Goal: Task Accomplishment & Management: Use online tool/utility

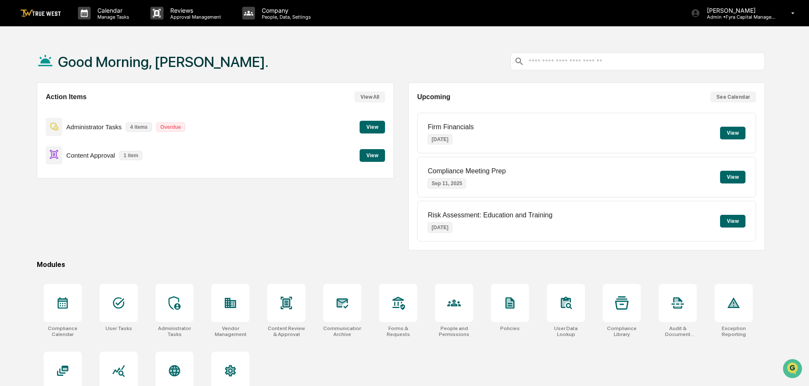
click at [379, 154] on button "View" at bounding box center [372, 155] width 25 height 13
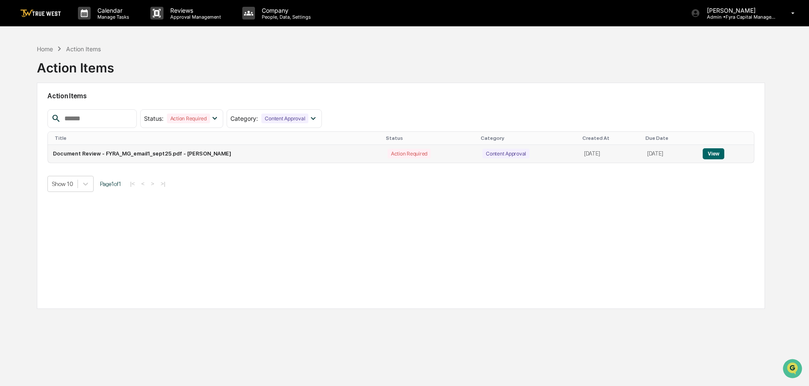
click at [719, 150] on button "View" at bounding box center [714, 153] width 22 height 11
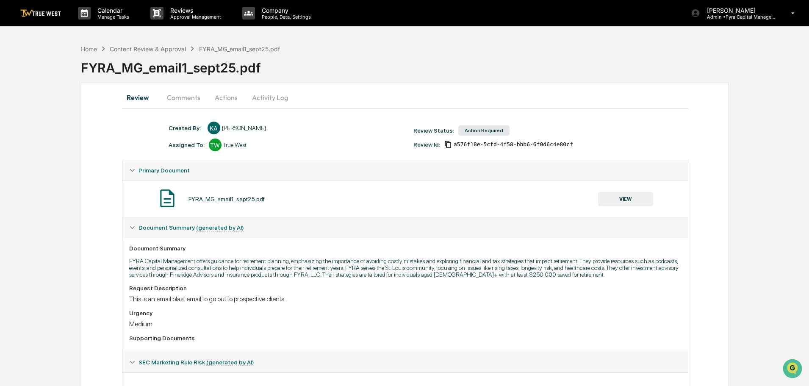
click at [628, 198] on button "VIEW" at bounding box center [625, 199] width 55 height 14
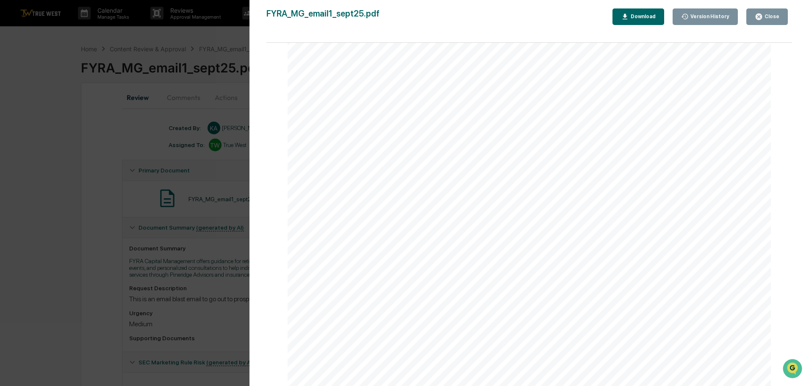
scroll to position [1441, 0]
click at [110, 140] on div "Version History [DATE] 02:09 PM [PERSON_NAME] FYRA_MG_email1_sept25.pdf Close V…" at bounding box center [404, 193] width 809 height 386
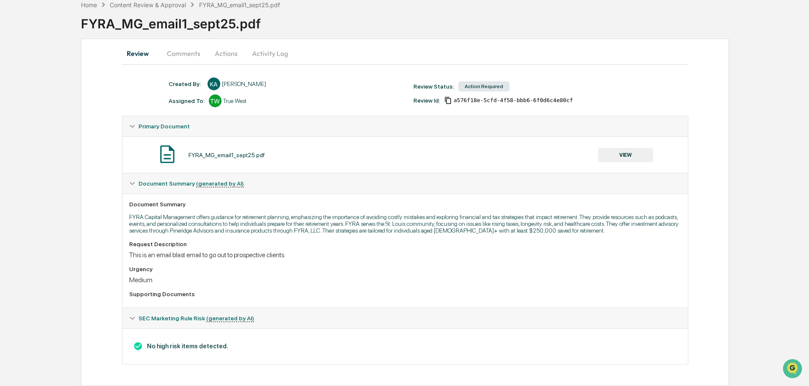
scroll to position [0, 0]
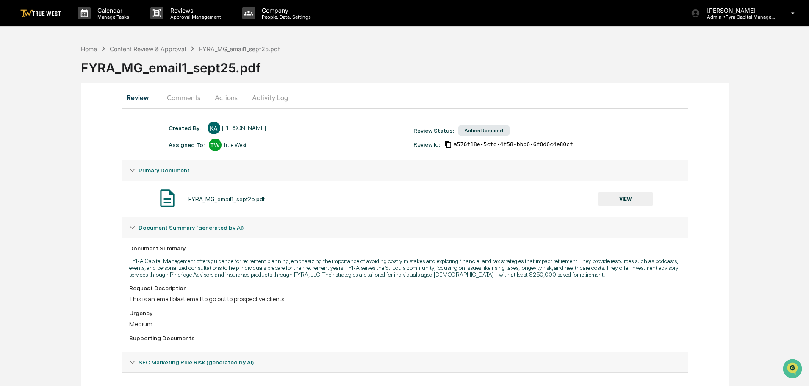
click at [223, 96] on button "Actions" at bounding box center [226, 97] width 38 height 20
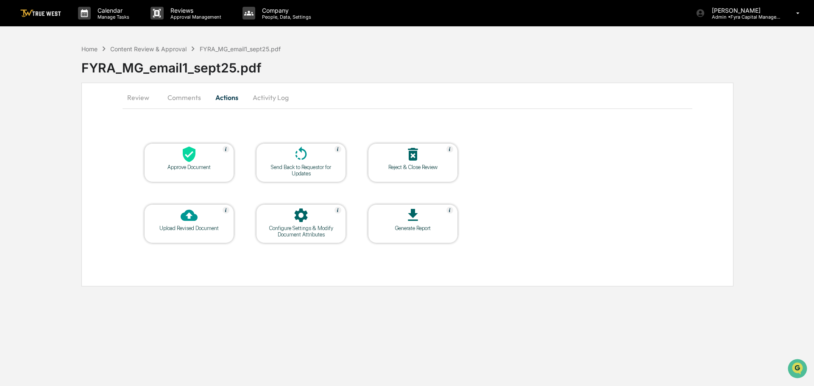
click at [188, 156] on icon at bounding box center [189, 155] width 13 height 16
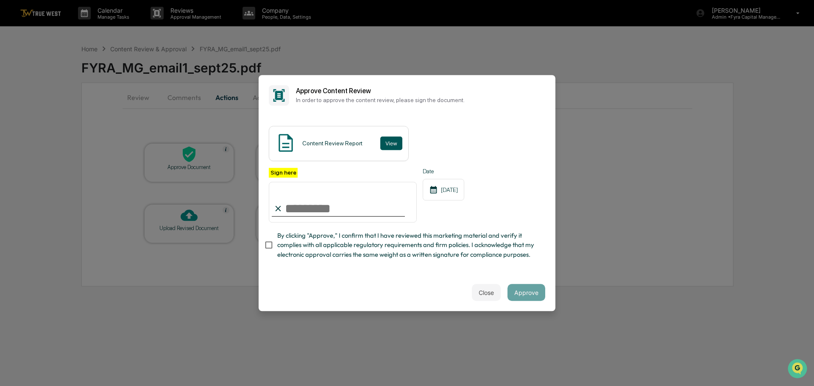
click at [390, 142] on button "View" at bounding box center [391, 143] width 22 height 14
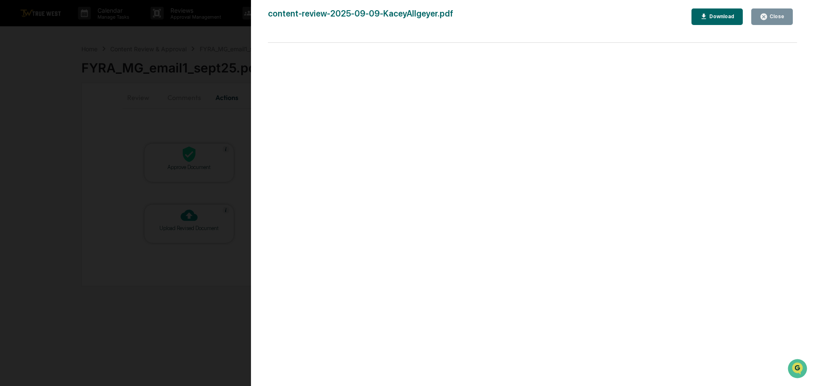
click at [230, 47] on div "Version History [DATE] 06:34 PM [PERSON_NAME] content-review-2025-09-09-KaceyAl…" at bounding box center [407, 193] width 814 height 386
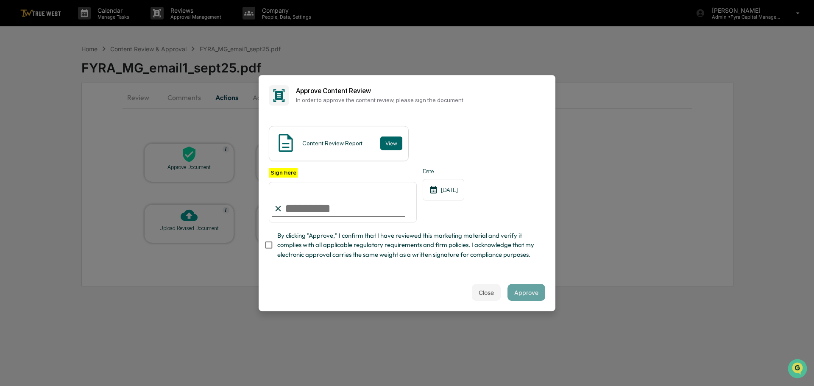
click at [320, 208] on input "Sign here" at bounding box center [343, 202] width 148 height 41
type input "**********"
click at [522, 296] on button "Approve" at bounding box center [526, 292] width 38 height 17
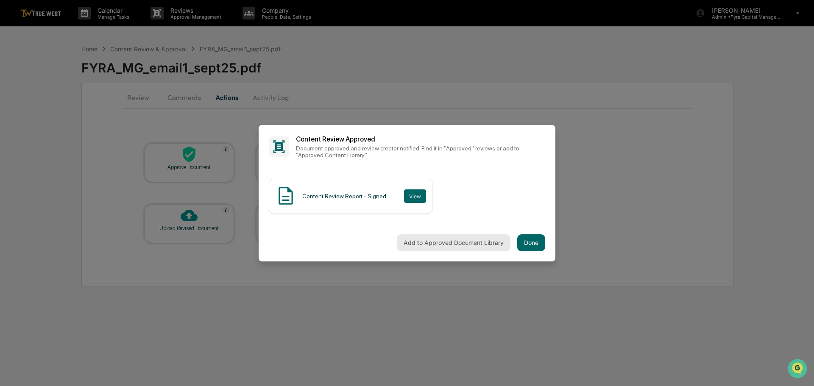
click at [451, 243] on button "Add to Approved Document Library" at bounding box center [454, 242] width 114 height 17
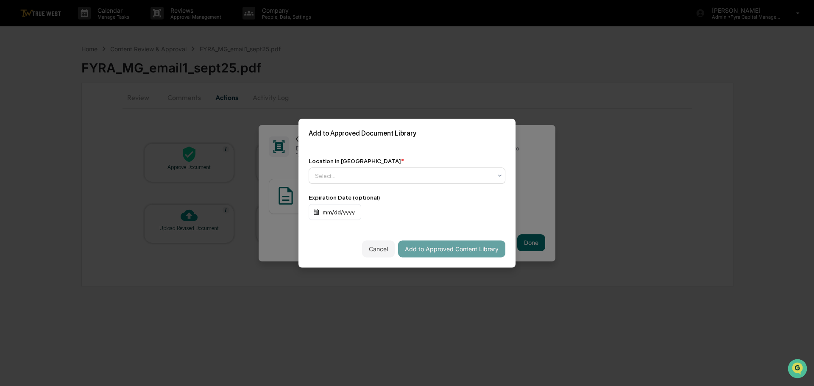
click at [361, 176] on div at bounding box center [403, 175] width 177 height 8
click at [347, 213] on div "↳ Marketing and Advertisements" at bounding box center [407, 212] width 196 height 17
click at [422, 250] on button "Add to Approved Content Library" at bounding box center [451, 248] width 107 height 17
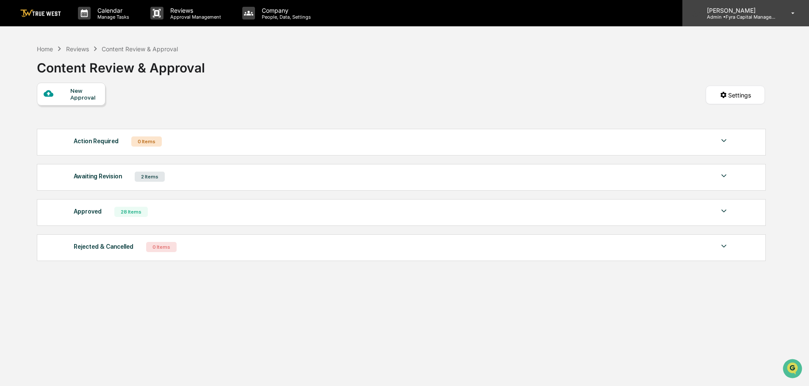
click at [731, 12] on p "[PERSON_NAME]" at bounding box center [739, 10] width 79 height 7
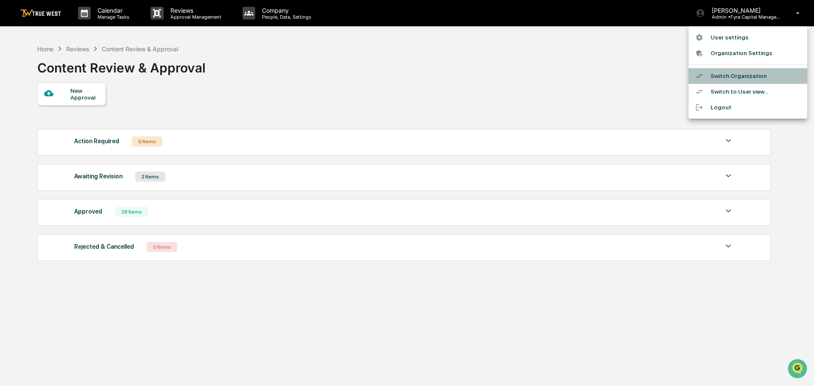
click at [731, 72] on li "Switch Organization" at bounding box center [747, 76] width 119 height 16
